Goal: Navigation & Orientation: Go to known website

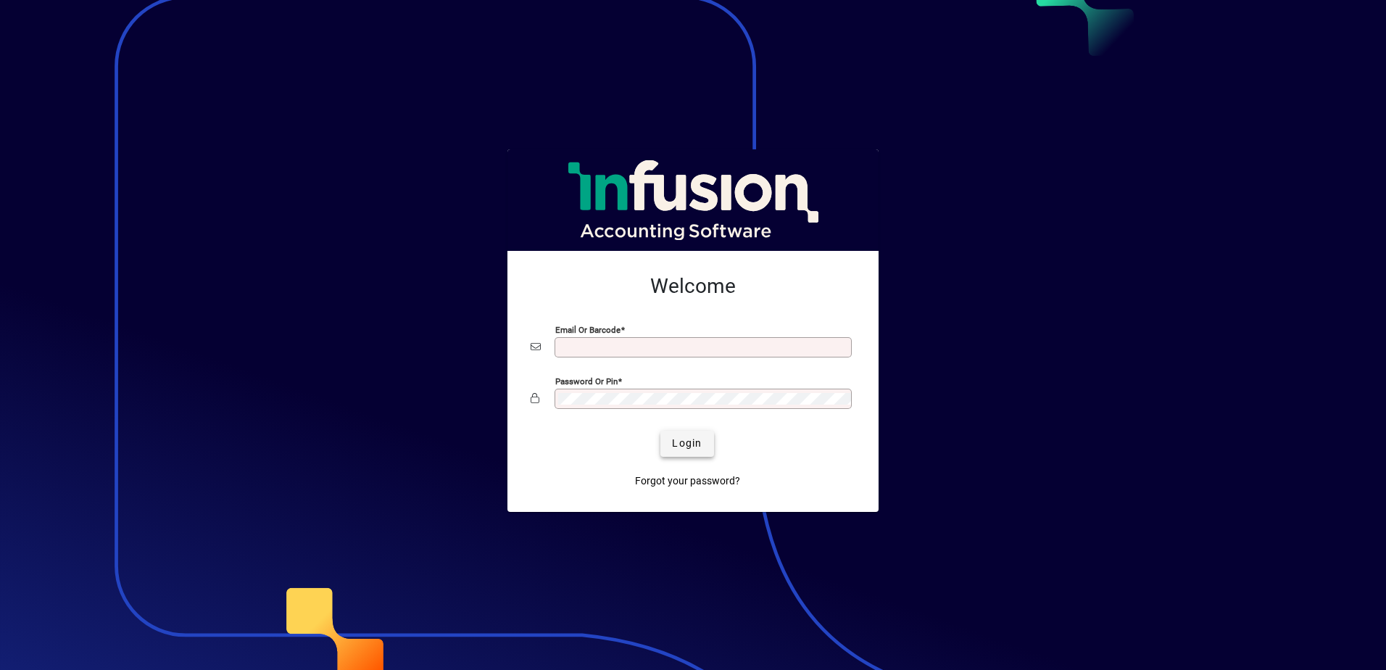
type input "**********"
click at [686, 443] on span "Login" at bounding box center [687, 443] width 30 height 15
